Goal: Information Seeking & Learning: Learn about a topic

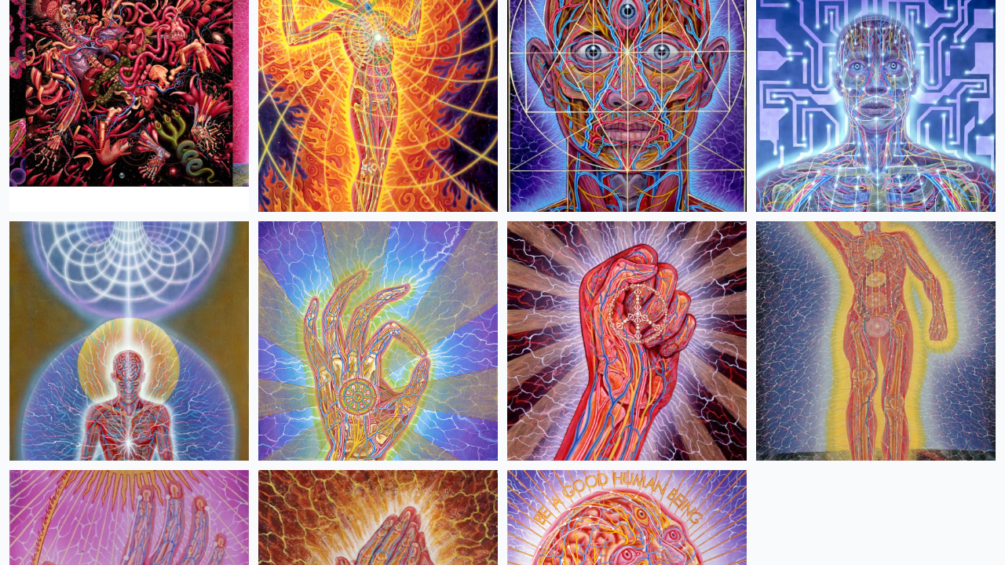
scroll to position [2057, 0]
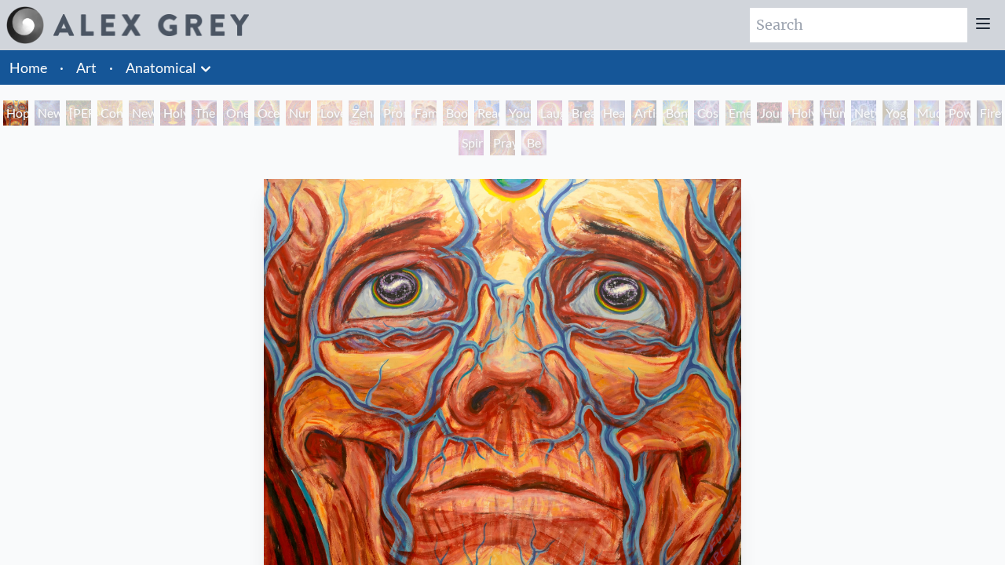
scroll to position [451, 0]
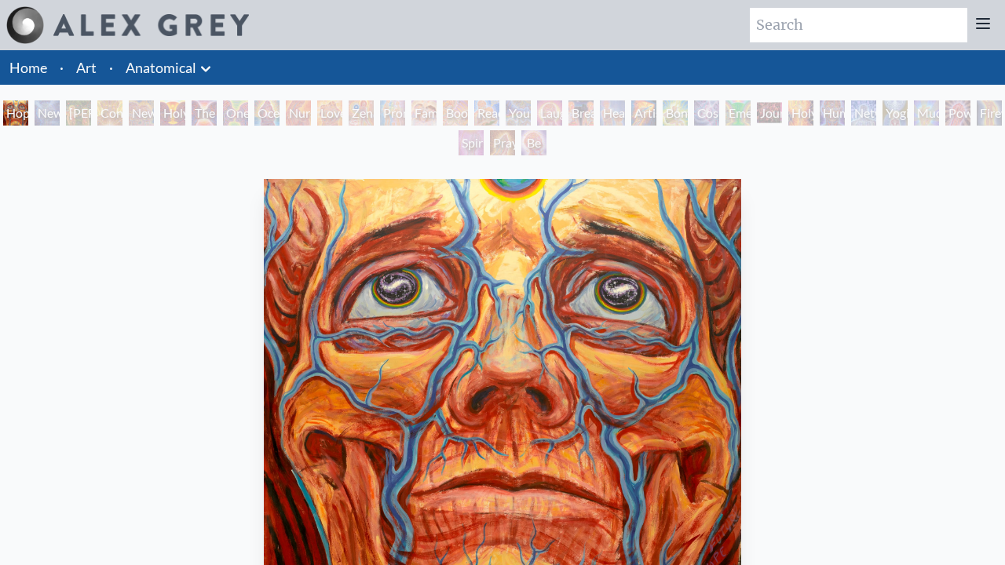
click at [60, 113] on div "New Man [DEMOGRAPHIC_DATA]: [DEMOGRAPHIC_DATA] Mind" at bounding box center [47, 112] width 25 height 25
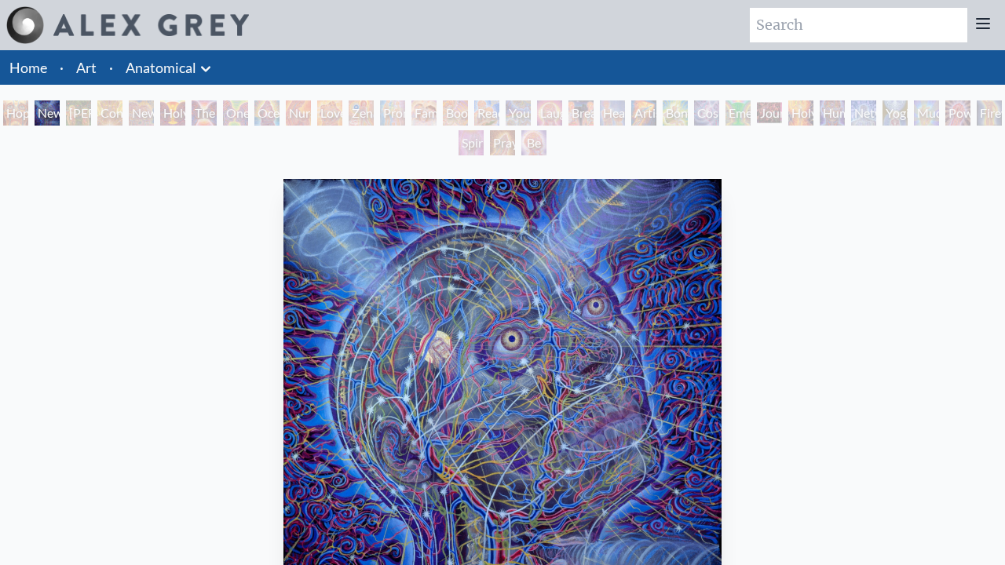
click at [220, 113] on div "Hope New Man [DEMOGRAPHIC_DATA]: [PERSON_NAME] Mind [PERSON_NAME] & Eve Contemp…" at bounding box center [502, 130] width 1005 height 60
click at [79, 113] on div "[PERSON_NAME] & Eve" at bounding box center [78, 112] width 25 height 25
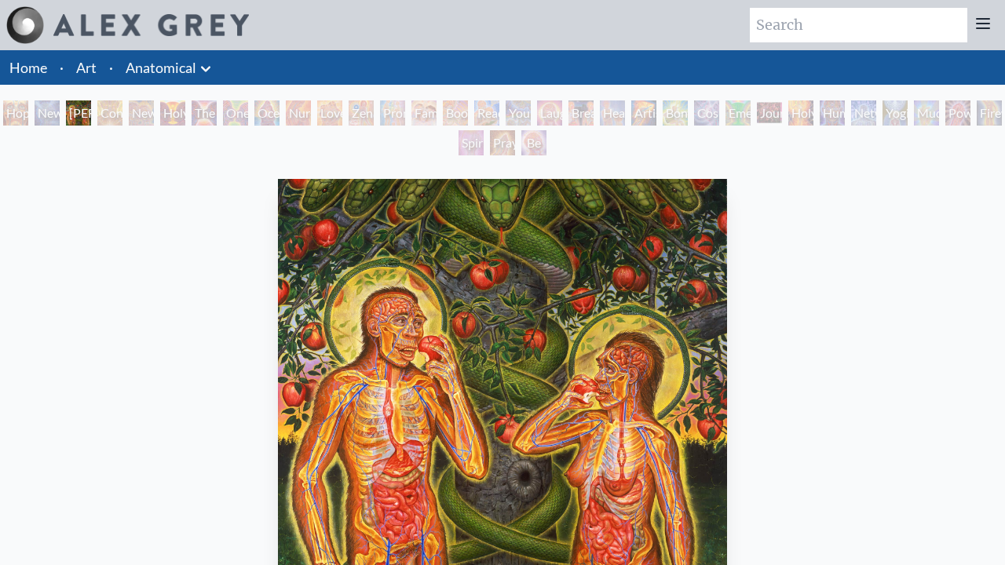
click at [122, 113] on div "Contemplation" at bounding box center [109, 112] width 25 height 25
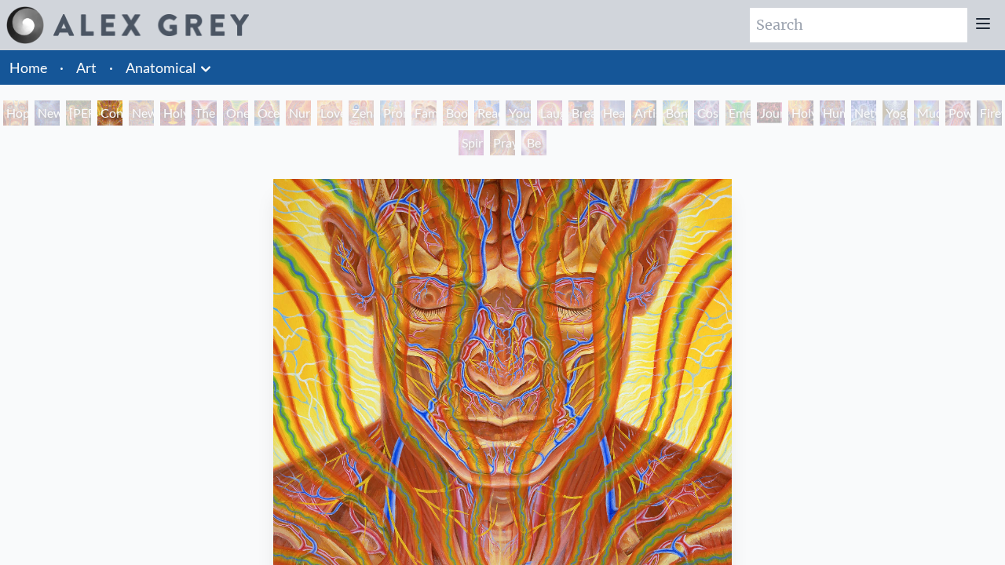
click at [154, 113] on div "New Man New Woman" at bounding box center [141, 112] width 25 height 25
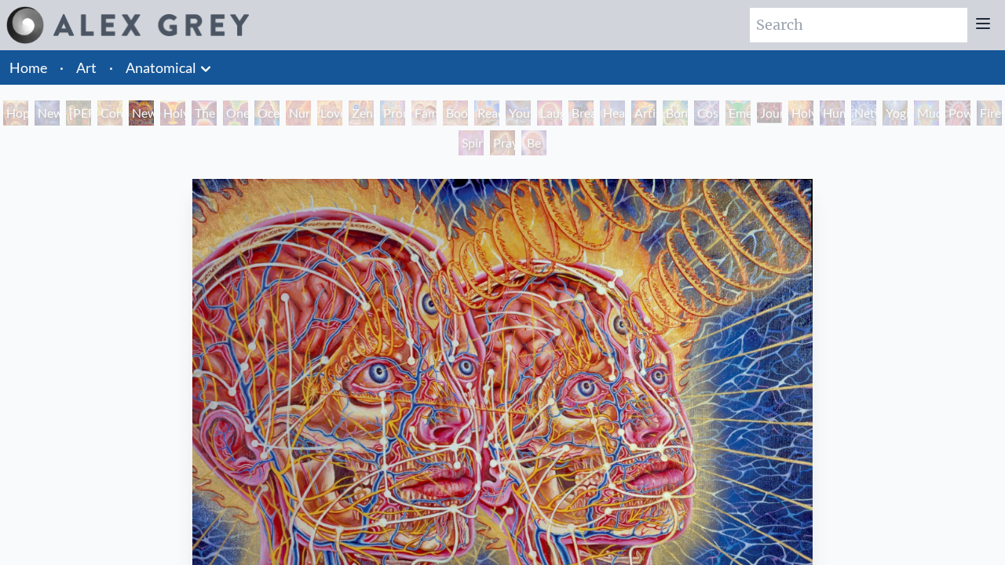
click at [248, 113] on div "One Taste" at bounding box center [235, 112] width 25 height 25
click at [180, 113] on div "Holy Grail" at bounding box center [172, 112] width 25 height 25
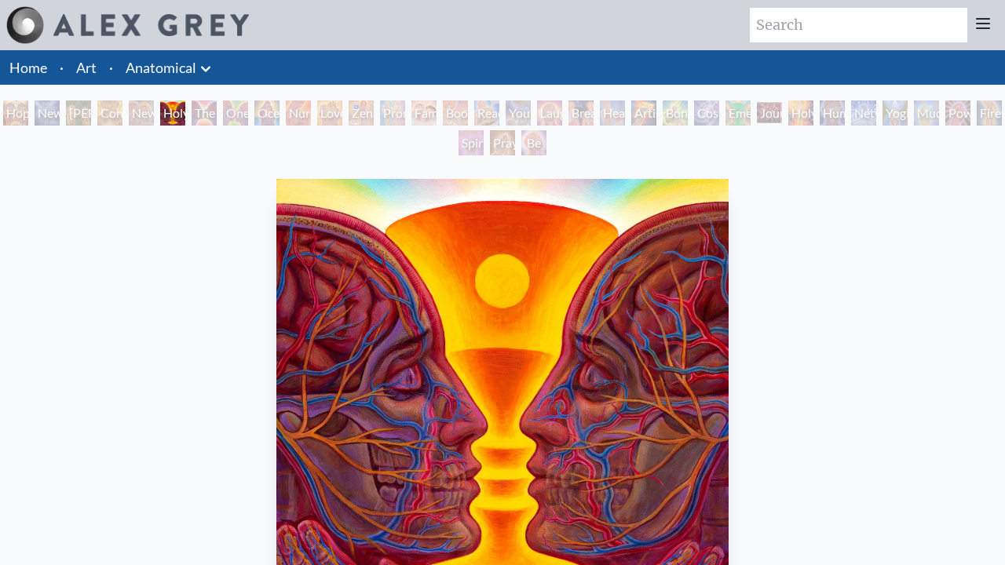
click at [217, 113] on div "The Kiss" at bounding box center [204, 112] width 25 height 25
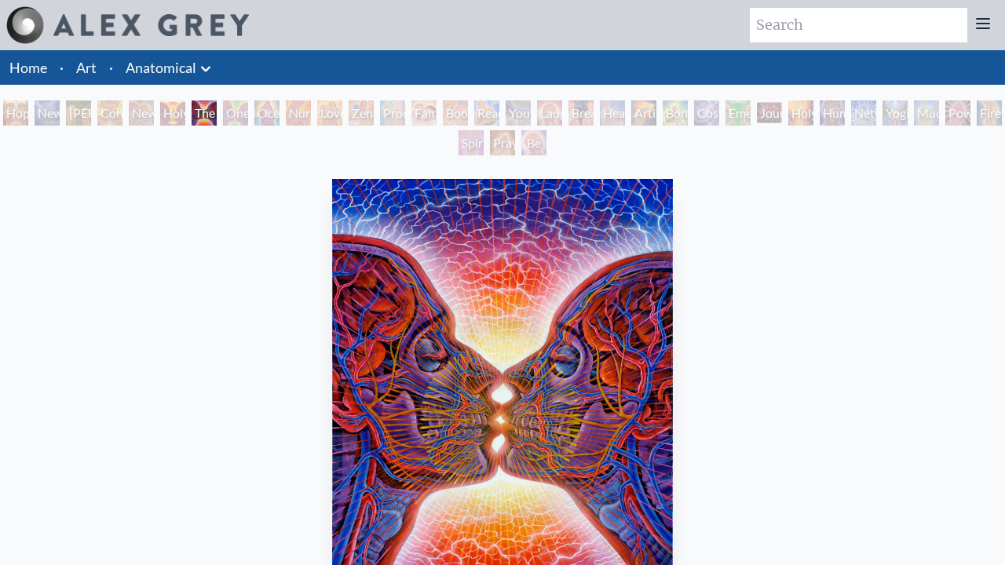
click at [248, 113] on div "One Taste" at bounding box center [235, 112] width 25 height 25
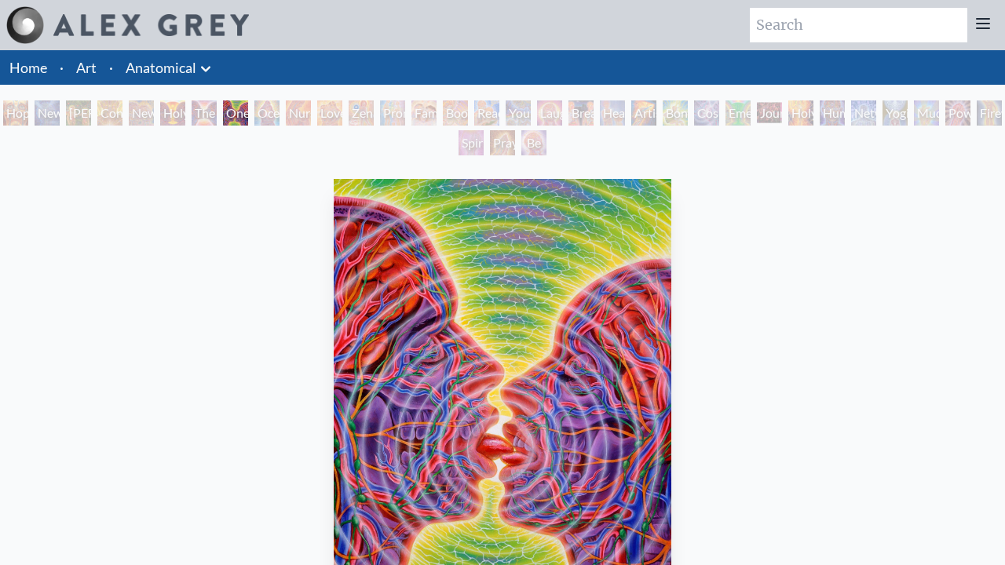
click at [279, 113] on div "Ocean of Love Bliss" at bounding box center [266, 112] width 25 height 25
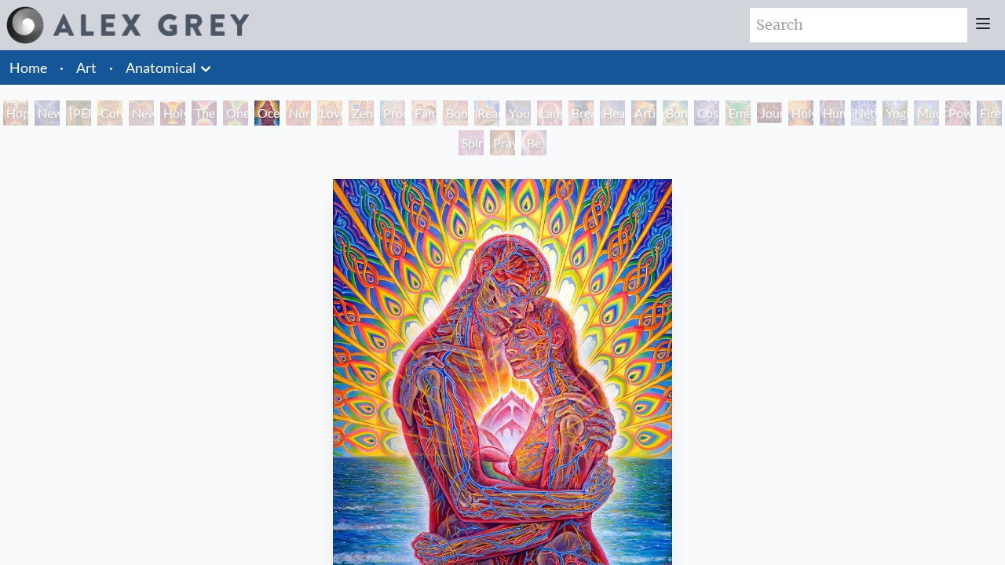
click at [374, 113] on div "Zena Lotus" at bounding box center [361, 112] width 25 height 25
click at [302, 113] on div "Nursing" at bounding box center [298, 112] width 25 height 25
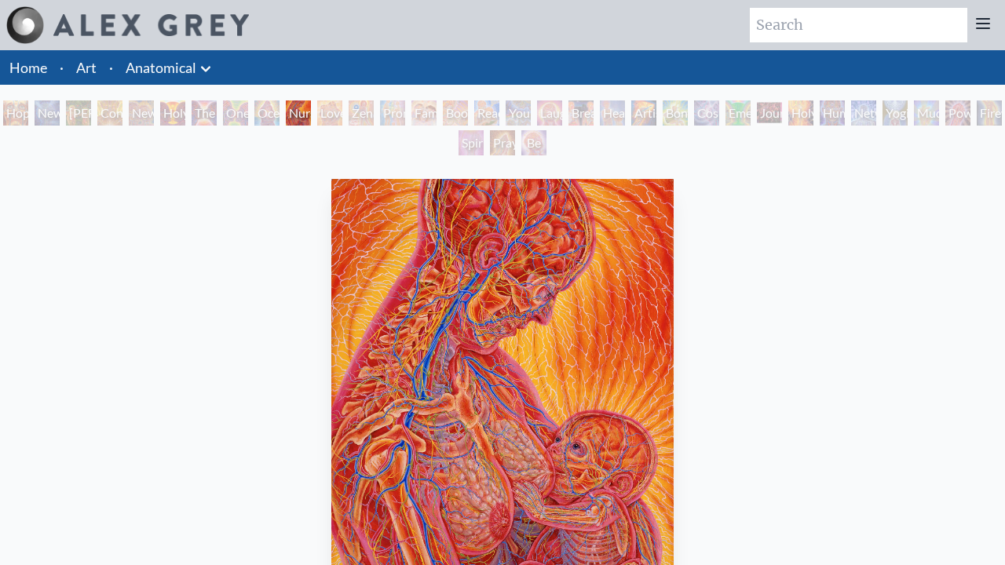
click at [342, 113] on div "Love Circuit" at bounding box center [329, 112] width 25 height 25
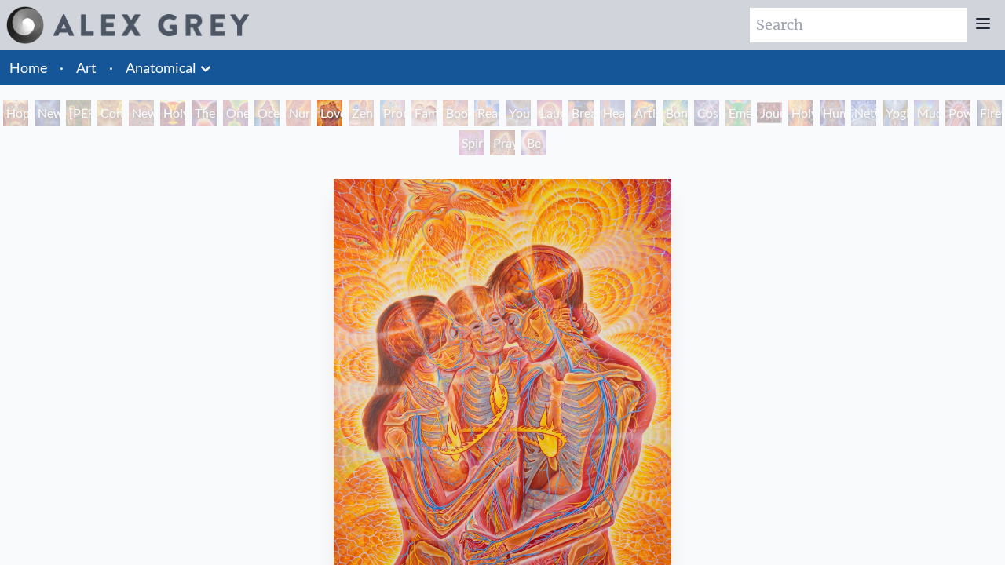
click at [374, 113] on div "Zena Lotus" at bounding box center [361, 112] width 25 height 25
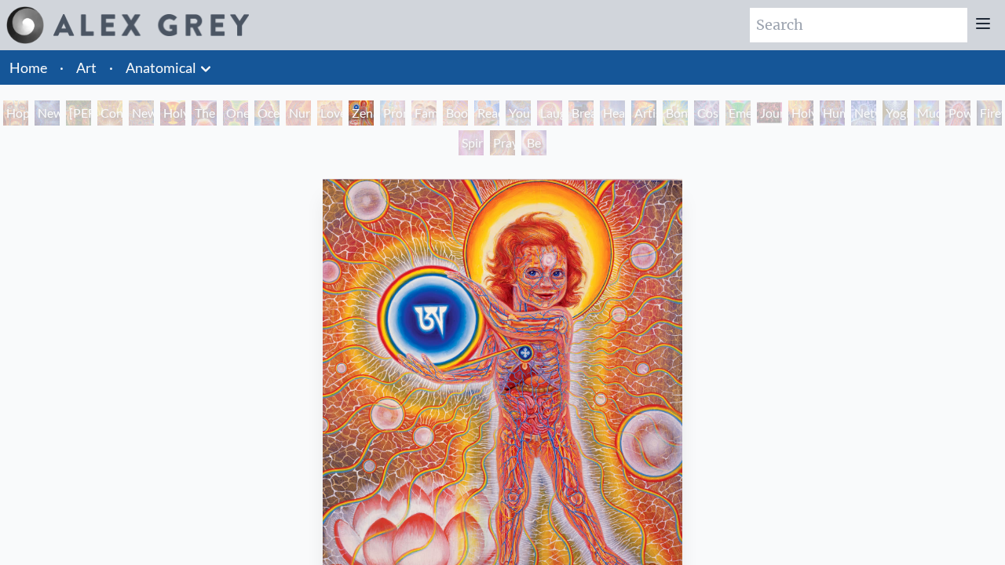
click at [405, 113] on div "Promise" at bounding box center [392, 112] width 25 height 25
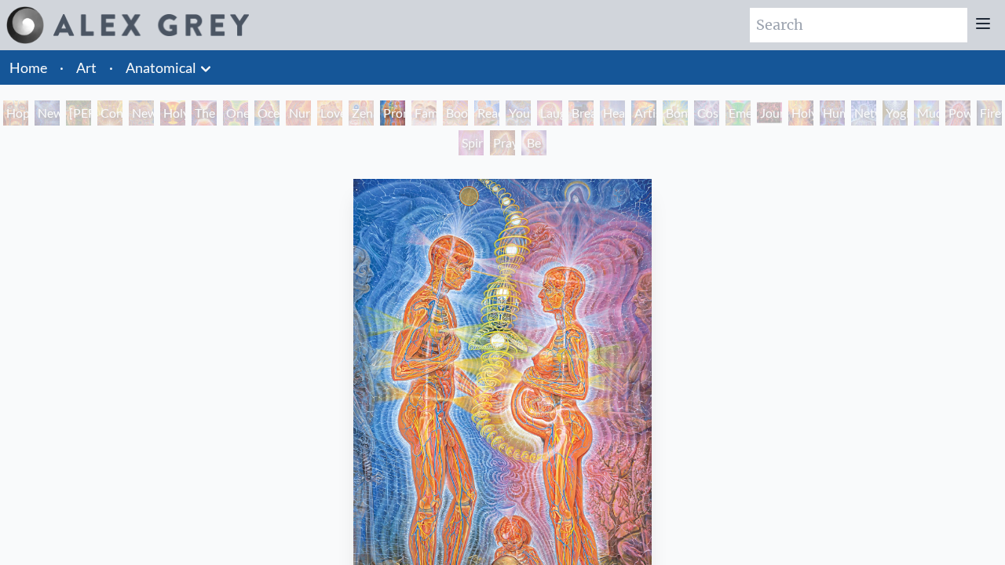
click at [468, 113] on div "Boo-boo" at bounding box center [455, 112] width 25 height 25
click at [435, 113] on div "Family" at bounding box center [423, 112] width 25 height 25
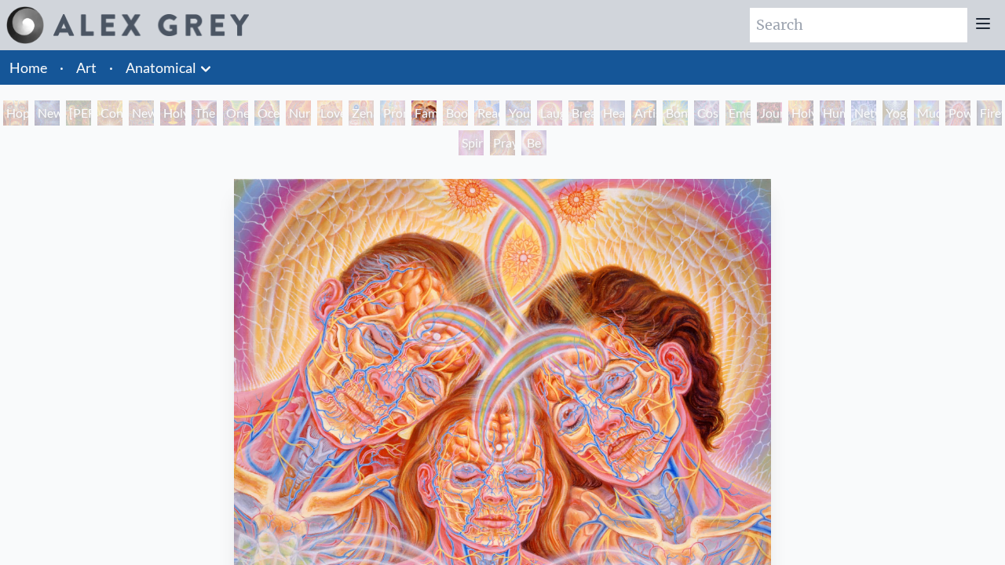
click at [468, 113] on div "Boo-boo" at bounding box center [455, 112] width 25 height 25
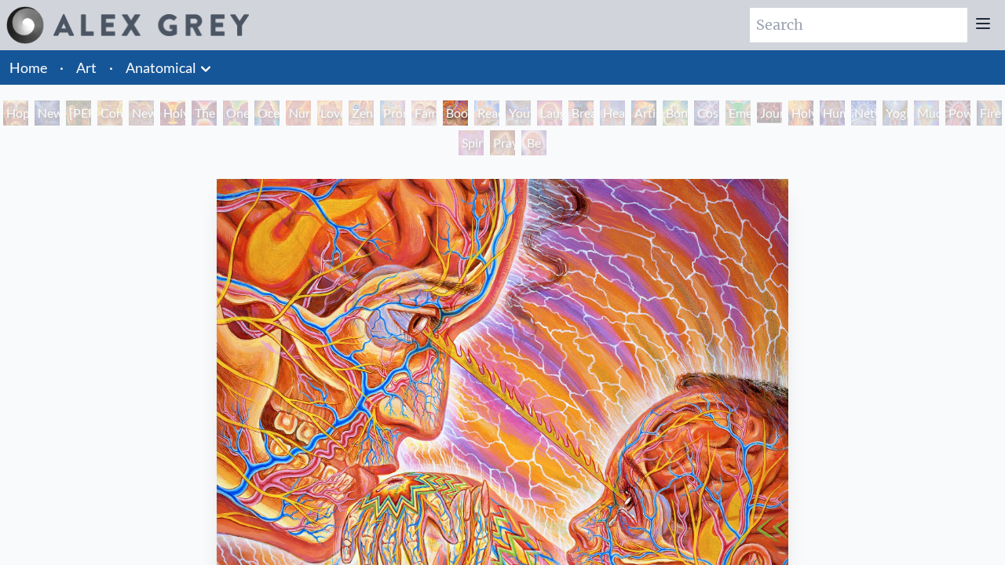
click at [499, 113] on div "Reading" at bounding box center [486, 112] width 25 height 25
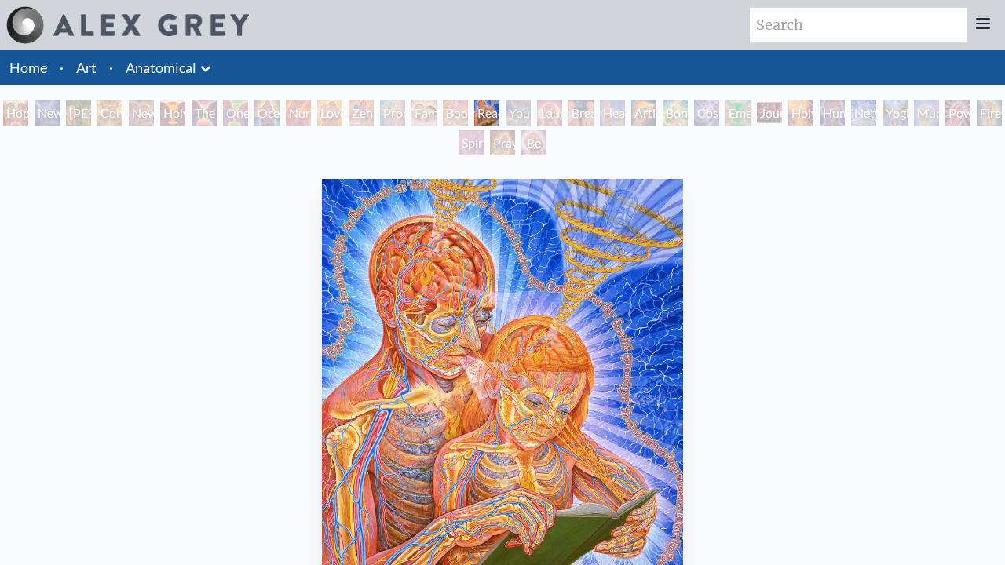
click at [531, 113] on div "Young & Old" at bounding box center [518, 112] width 25 height 25
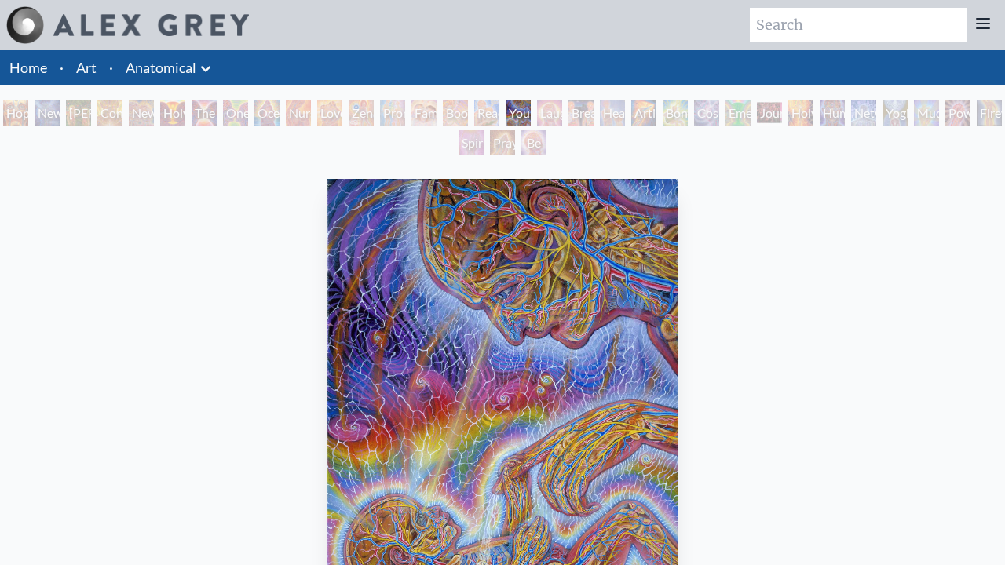
click at [562, 113] on div "Laughing Man" at bounding box center [549, 112] width 25 height 25
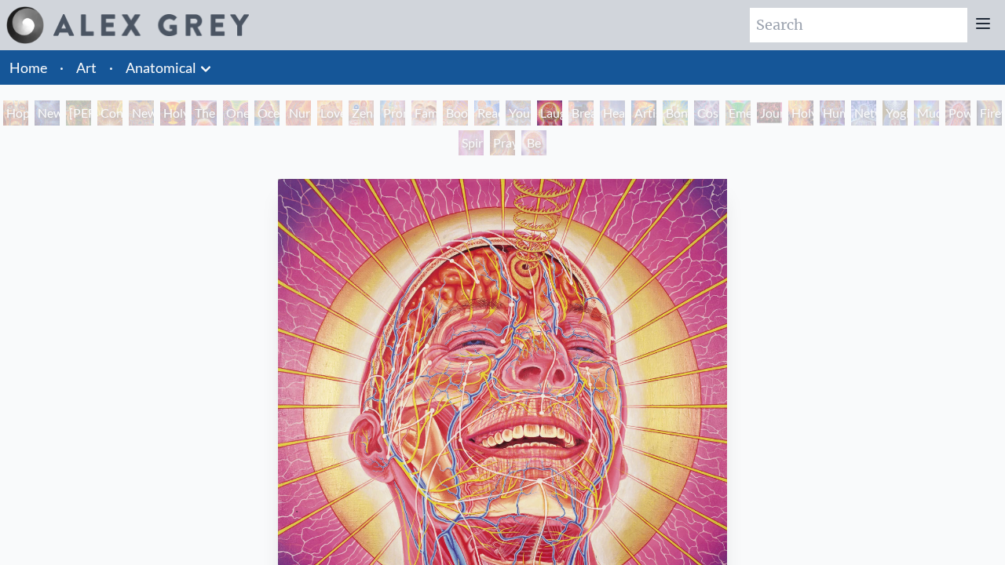
click at [625, 113] on div "Healing" at bounding box center [612, 112] width 25 height 25
click at [593, 113] on div "Breathing" at bounding box center [580, 112] width 25 height 25
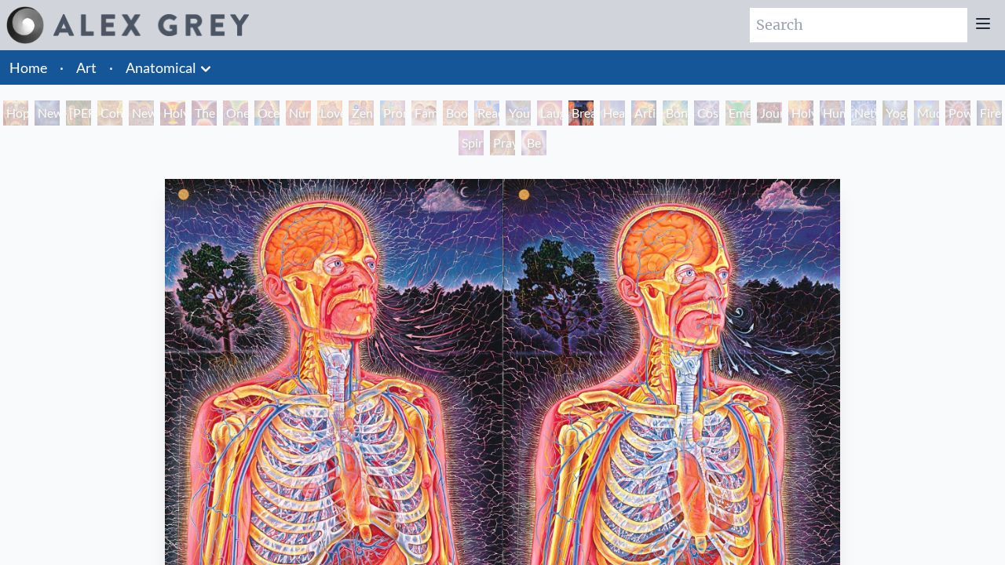
click at [625, 113] on div "Healing" at bounding box center [612, 112] width 25 height 25
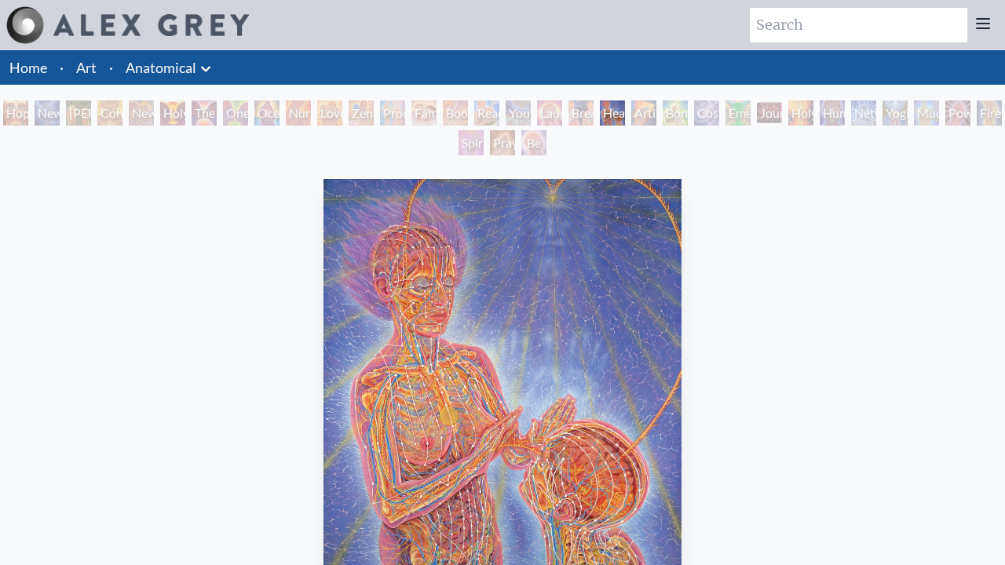
click at [656, 113] on div "Artist's Hand" at bounding box center [643, 112] width 25 height 25
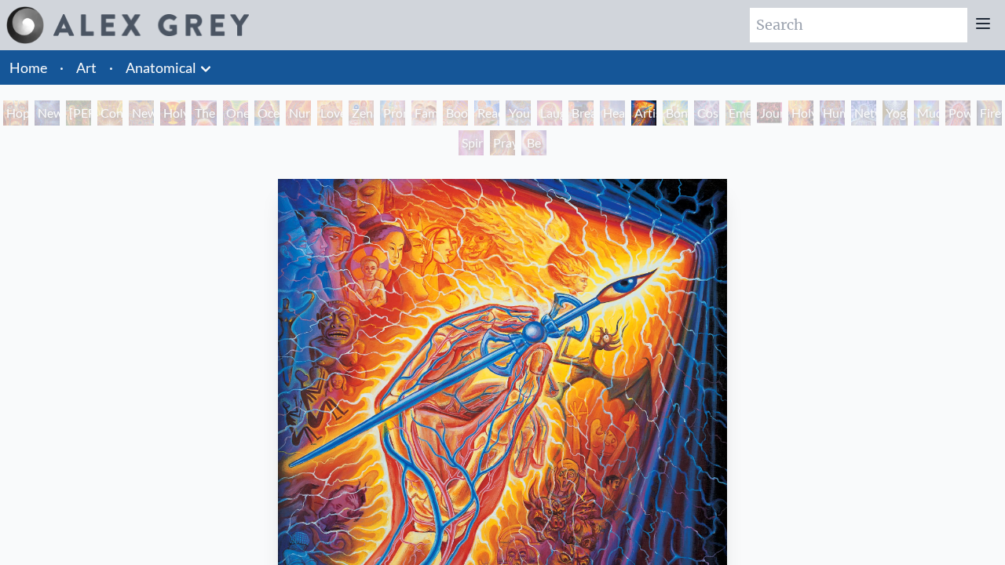
click at [750, 113] on div "Emerald Grail" at bounding box center [737, 112] width 25 height 25
click at [688, 113] on div "Bond" at bounding box center [675, 112] width 25 height 25
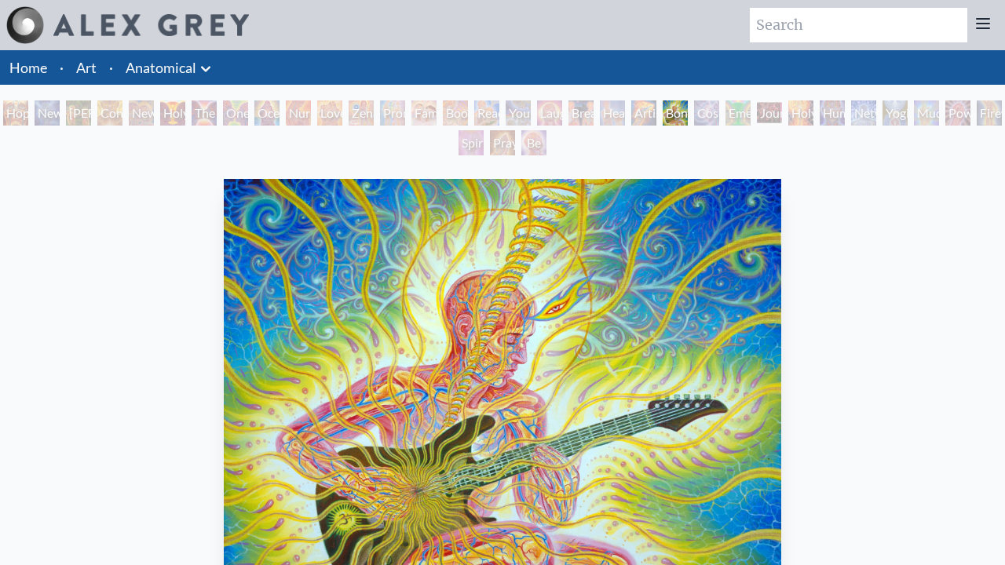
click at [719, 113] on div "Cosmic Lovers" at bounding box center [706, 112] width 25 height 25
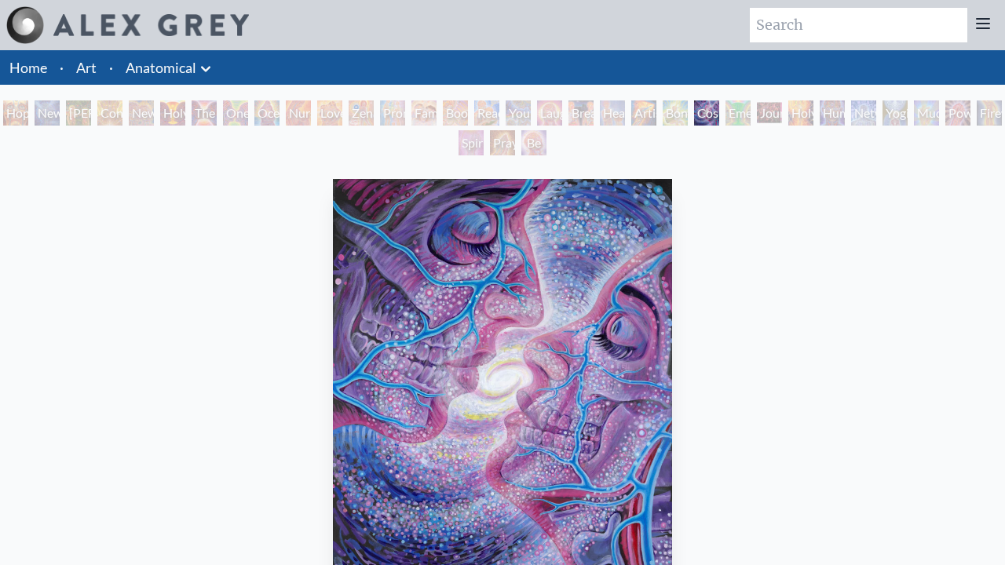
click at [750, 113] on div "Emerald Grail" at bounding box center [737, 112] width 25 height 25
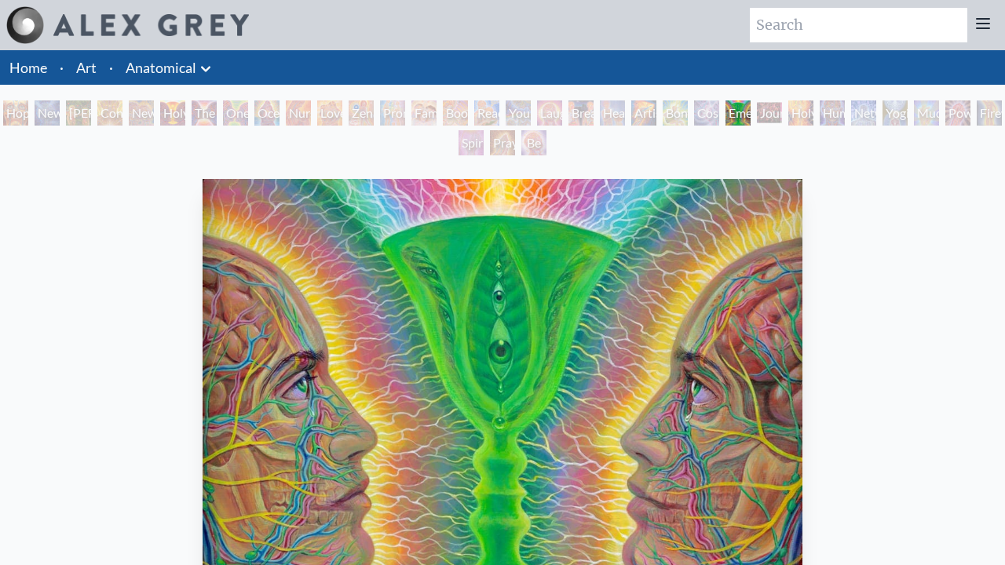
click at [782, 113] on div "Journey of the Wounded Healer" at bounding box center [769, 112] width 25 height 25
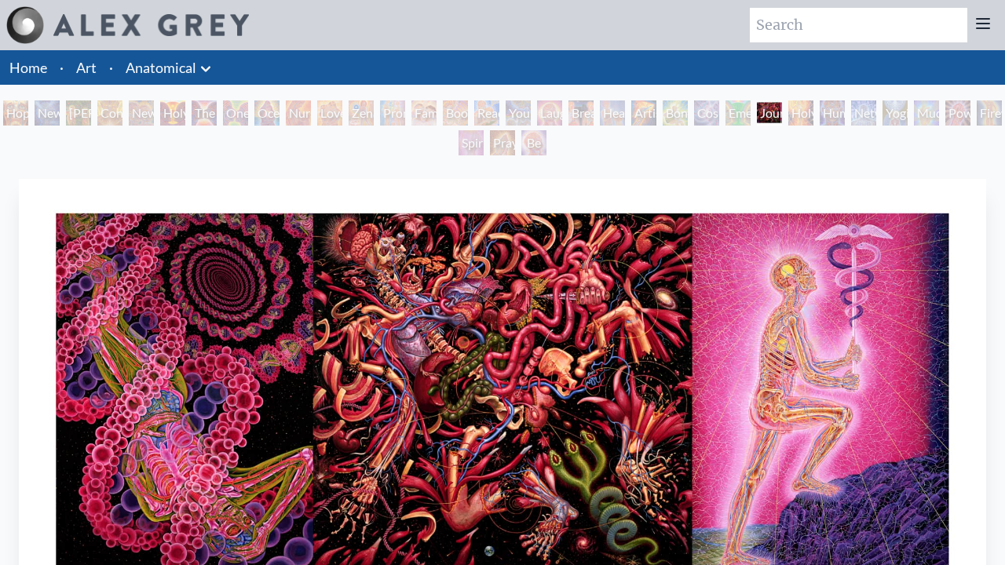
click at [979, 113] on div "Hope New Man [DEMOGRAPHIC_DATA]: [PERSON_NAME] Mind [PERSON_NAME] & Eve Contemp…" at bounding box center [502, 130] width 1005 height 60
